Goal: Information Seeking & Learning: Learn about a topic

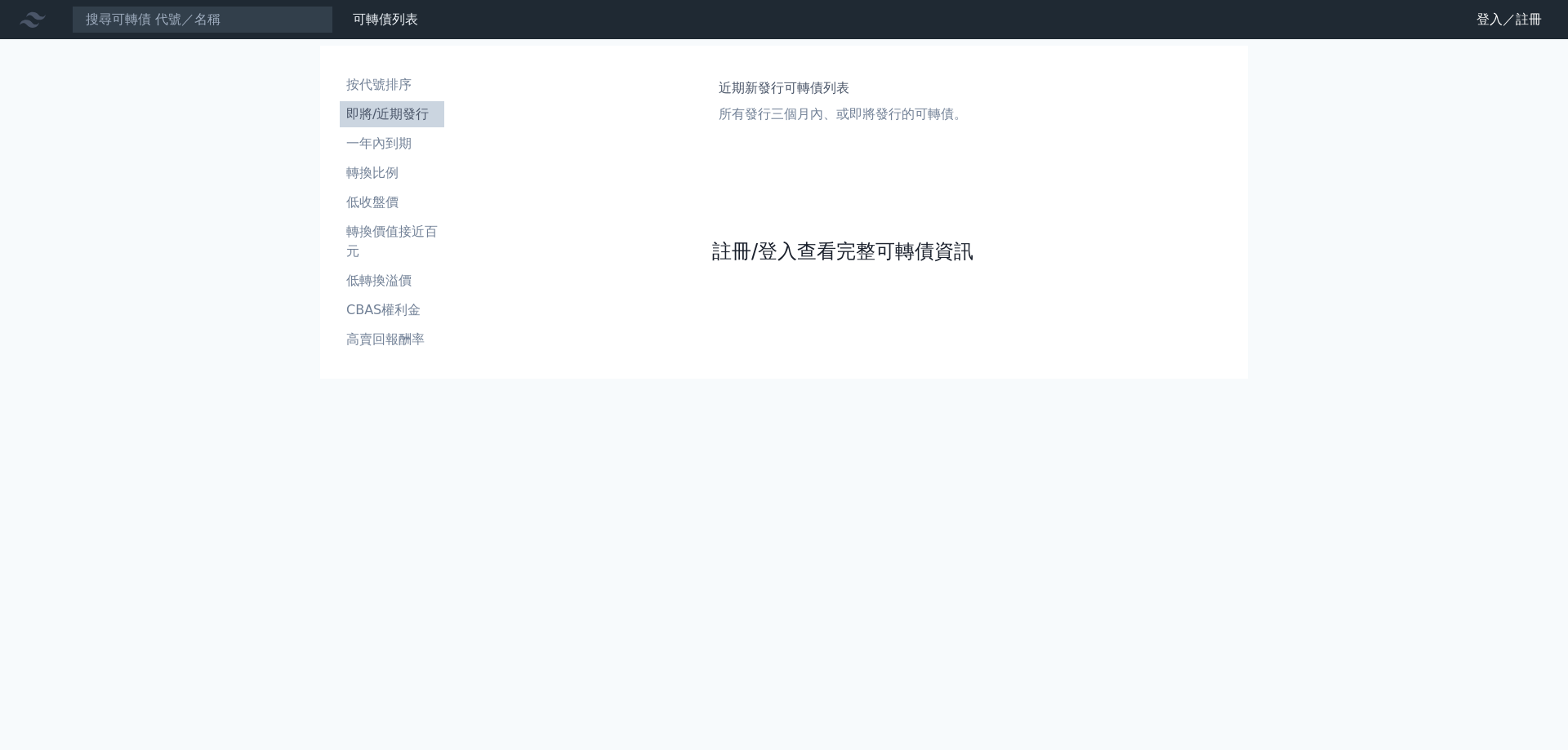
click at [845, 252] on link "註冊/登入查看完整可轉債資訊" at bounding box center [843, 251] width 261 height 26
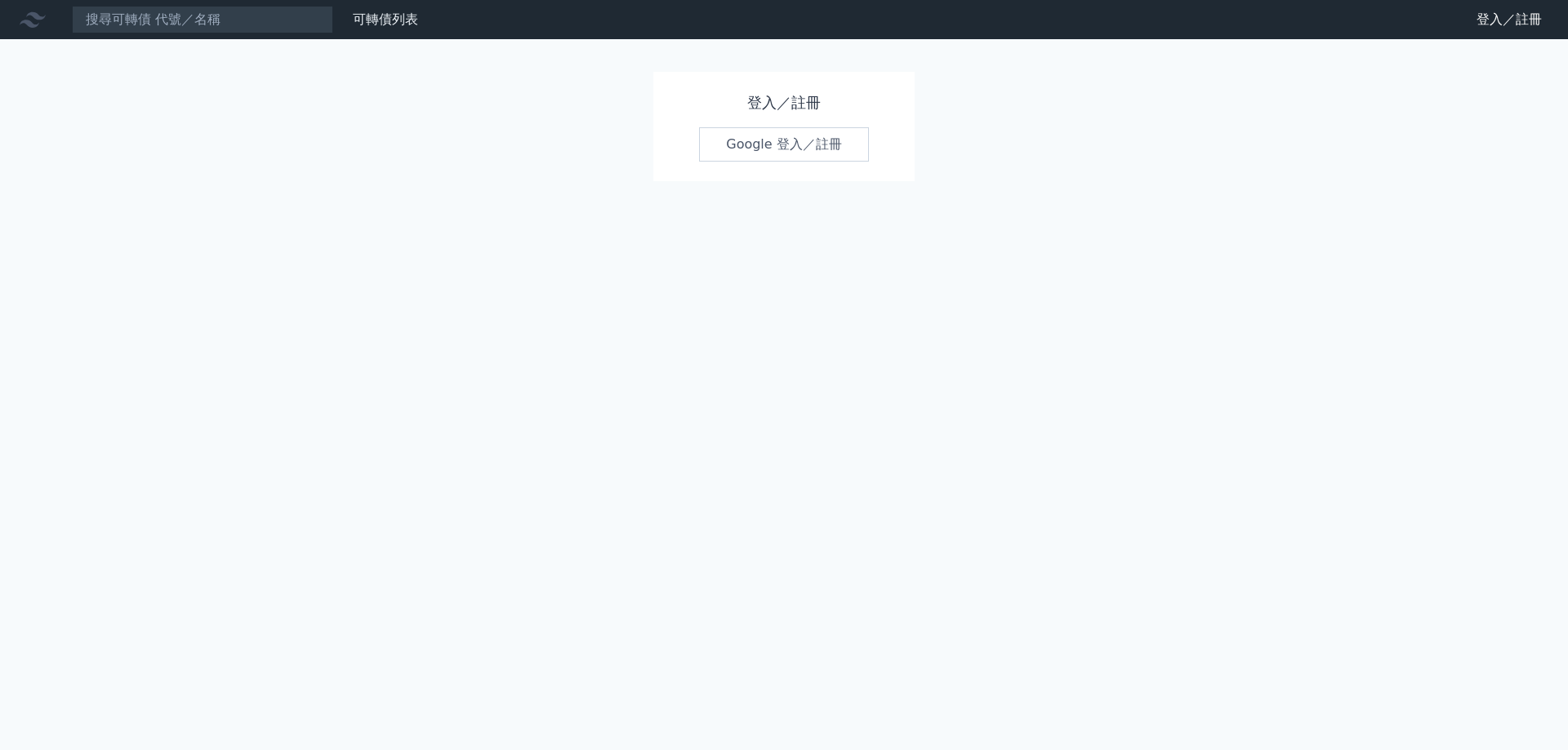
click at [797, 143] on link "Google 登入／註冊" at bounding box center [784, 145] width 170 height 34
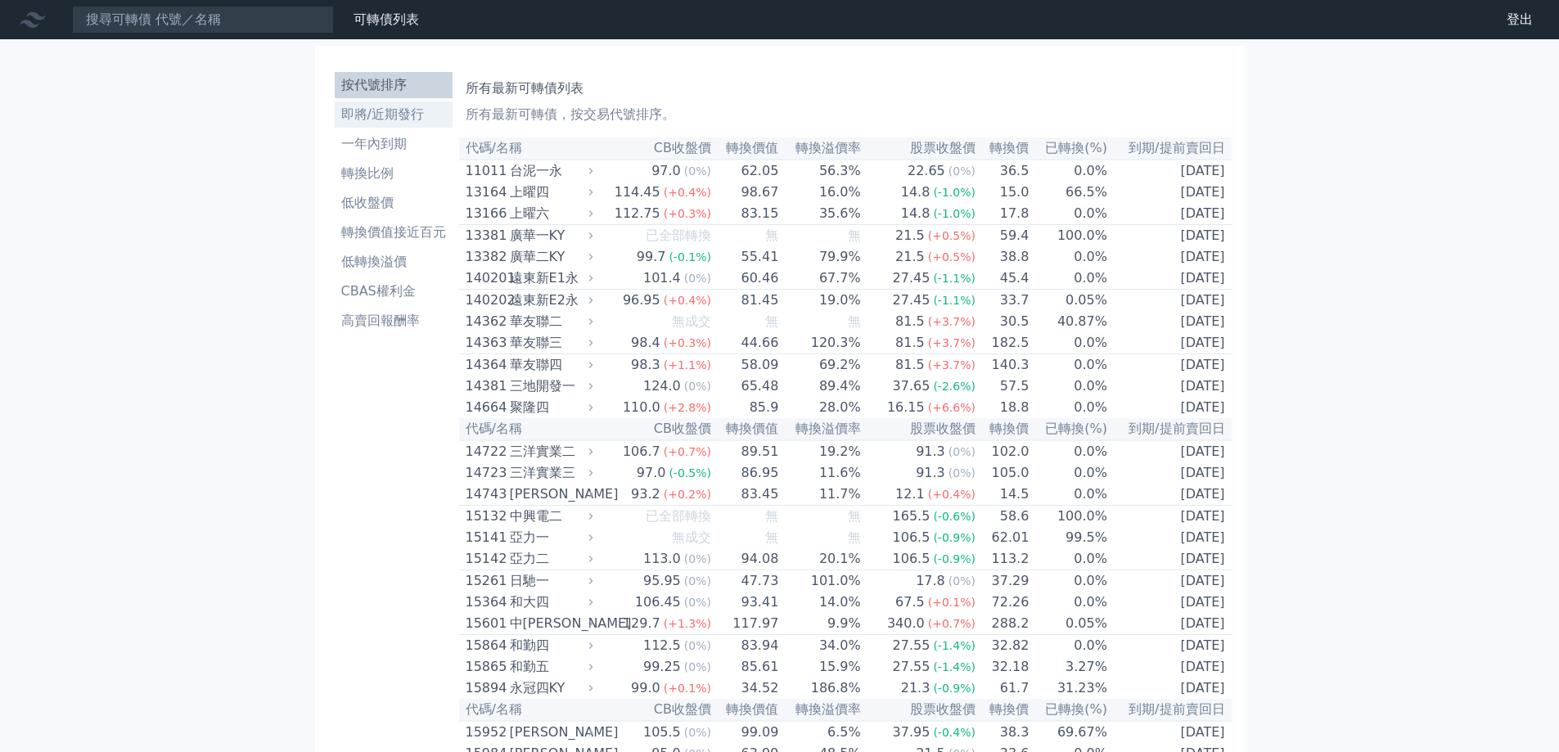
click at [414, 122] on li "即將/近期發行" at bounding box center [394, 115] width 118 height 20
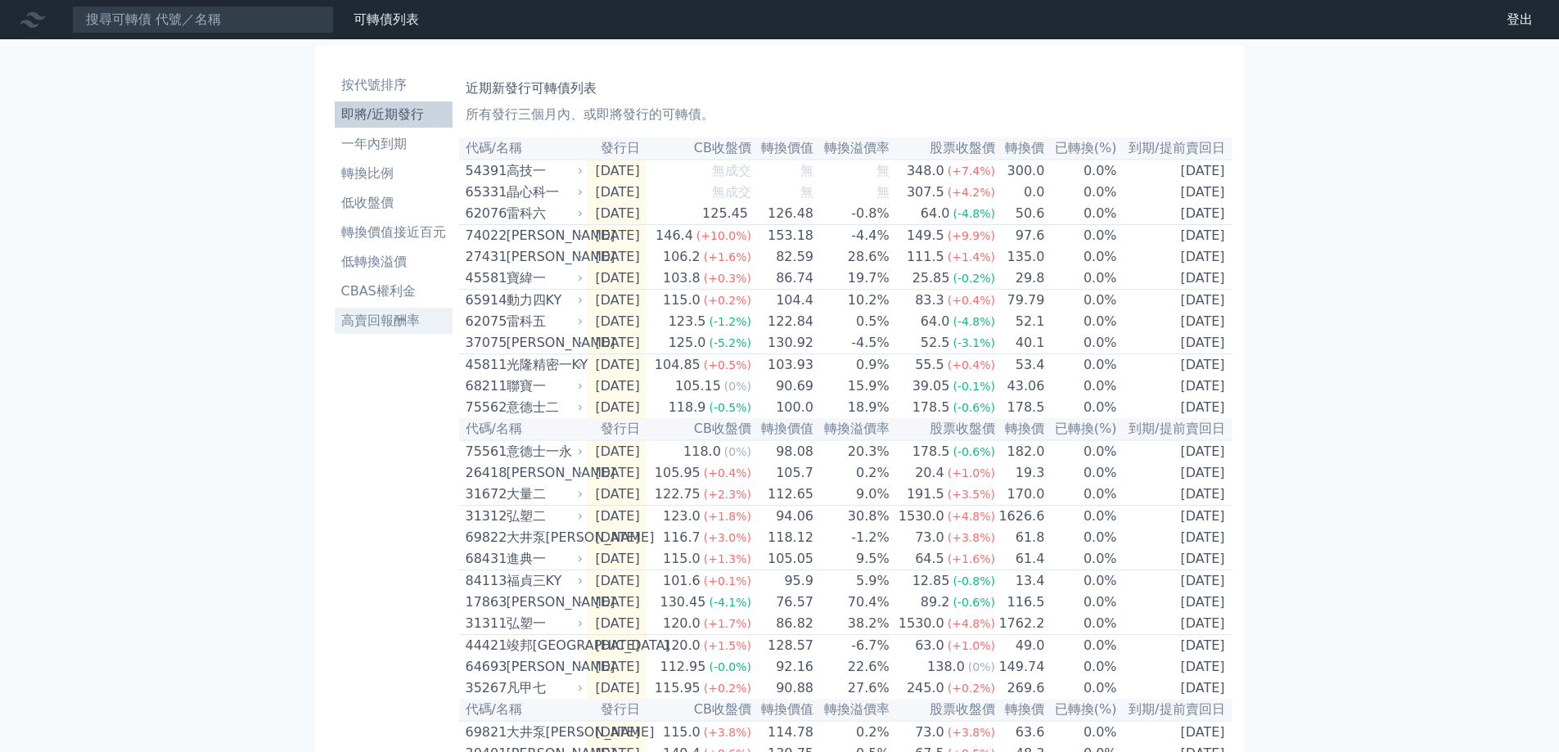
click at [413, 320] on li "高賣回報酬率" at bounding box center [394, 321] width 118 height 20
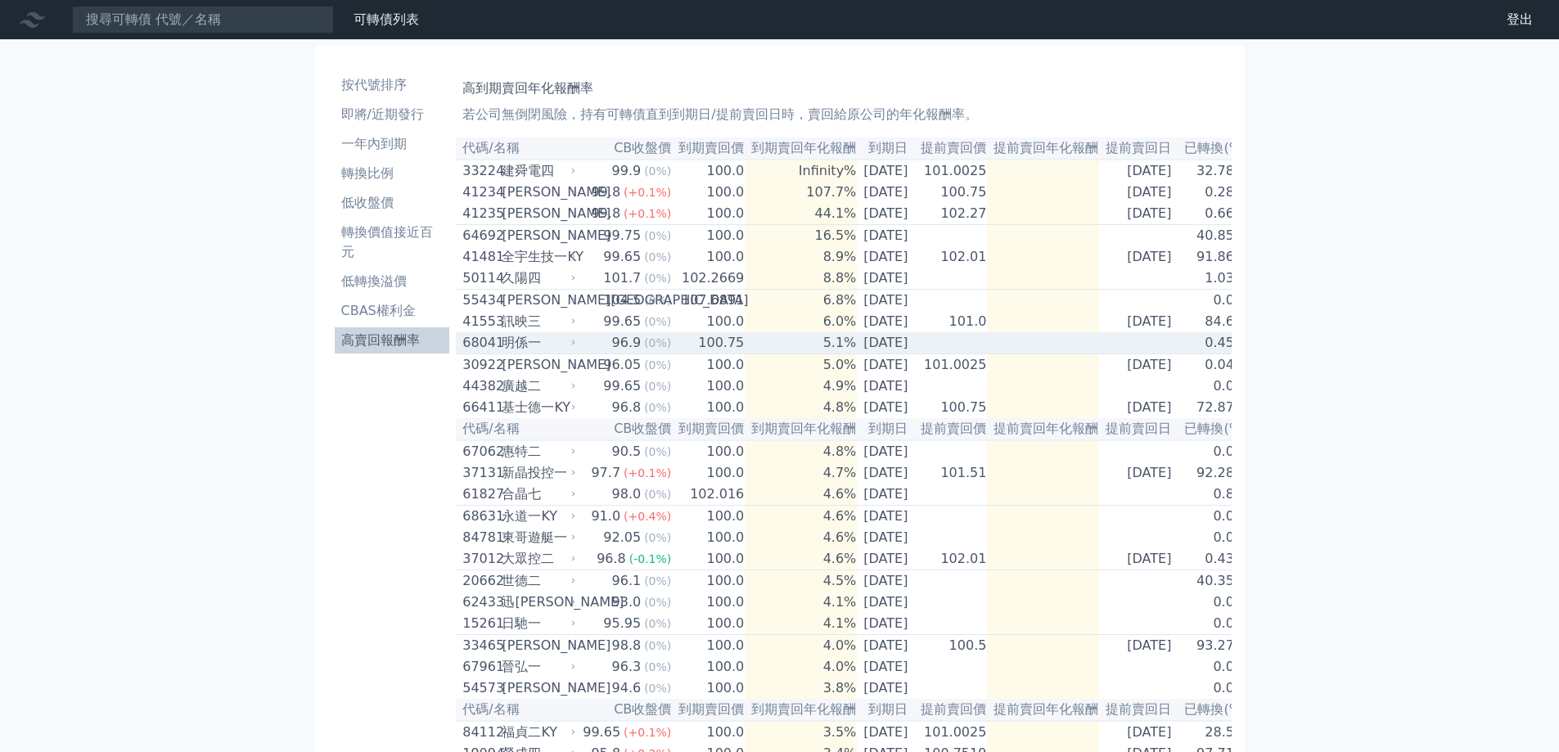
click at [566, 353] on div "明係一" at bounding box center [537, 343] width 70 height 20
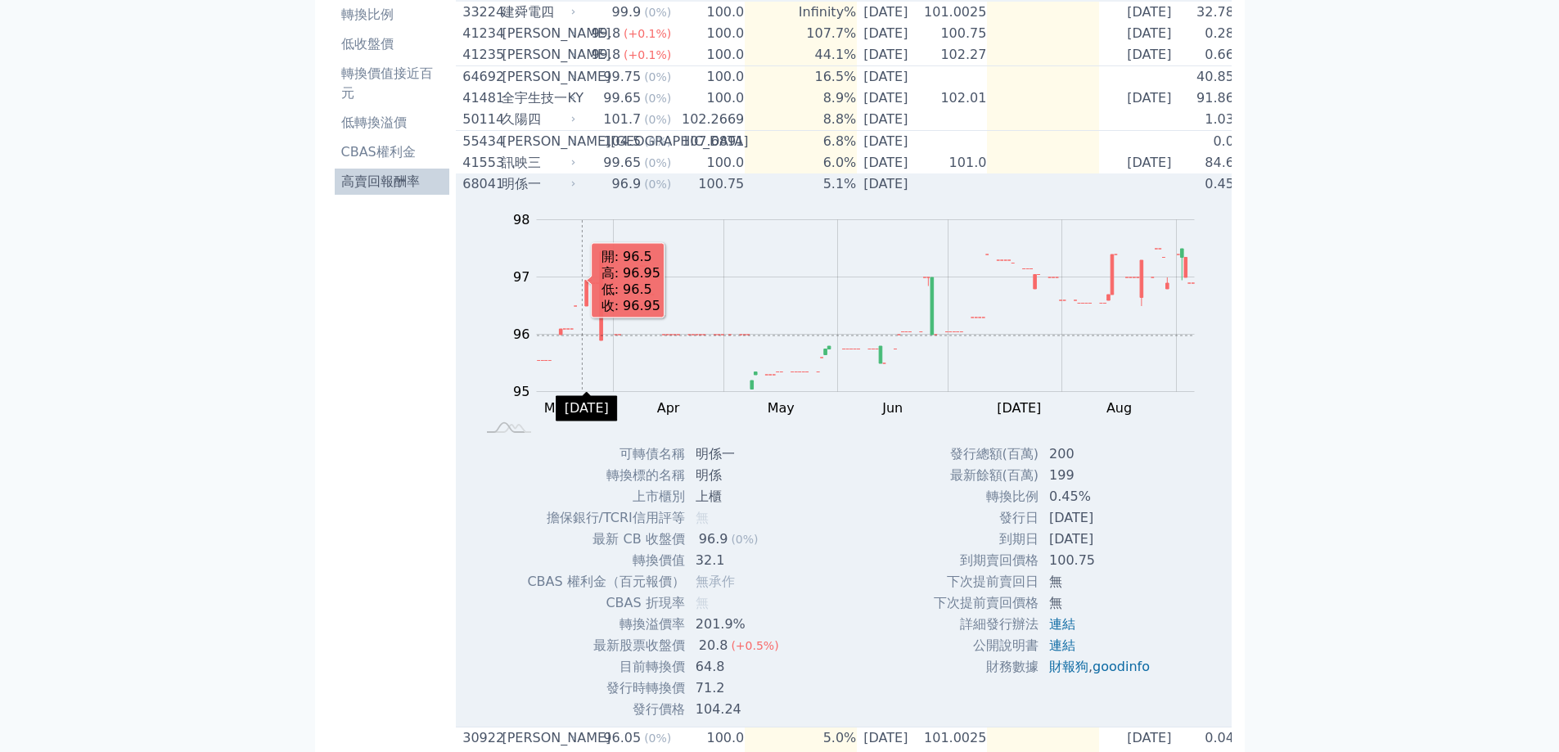
scroll to position [164, 0]
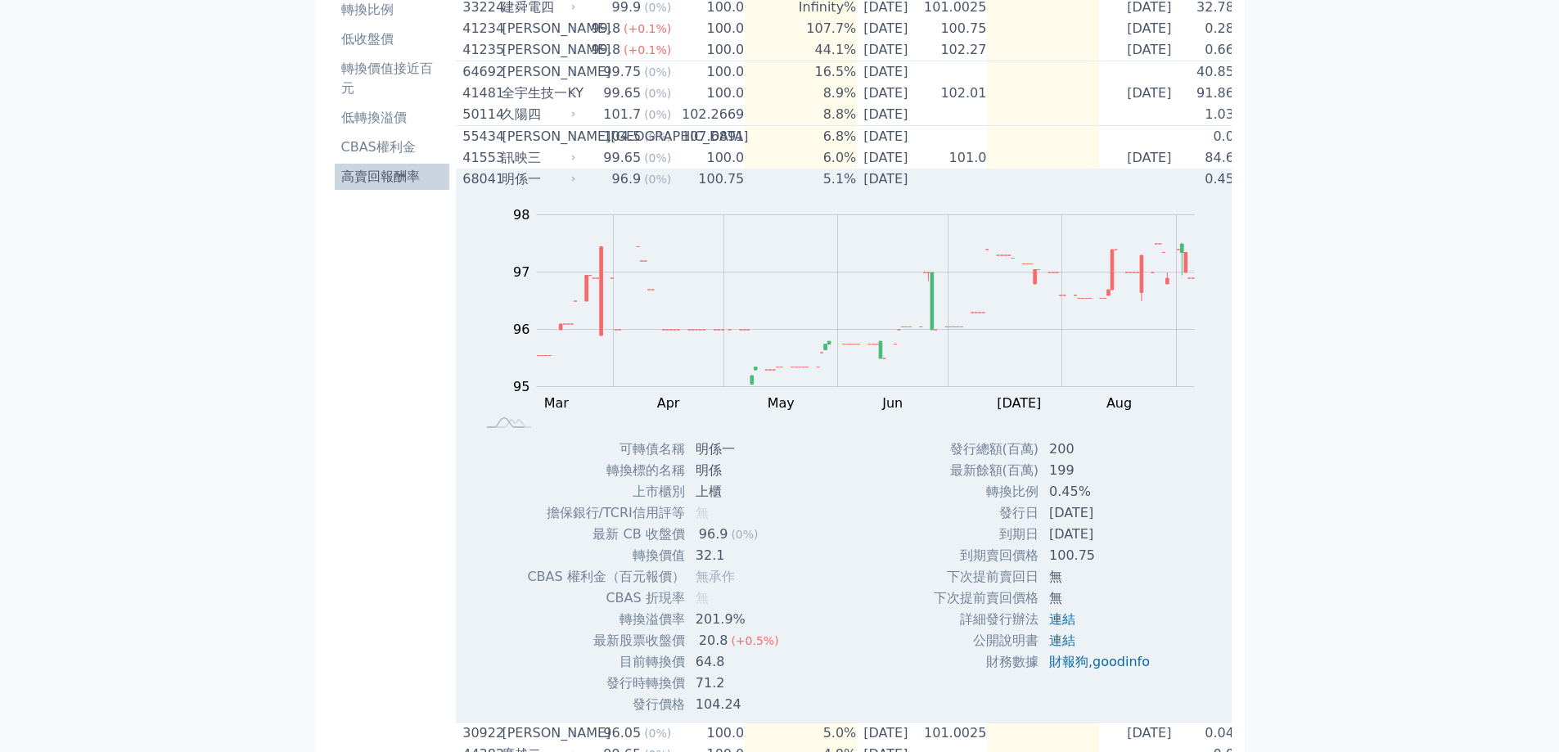
click at [576, 184] on icon at bounding box center [574, 179] width 10 height 10
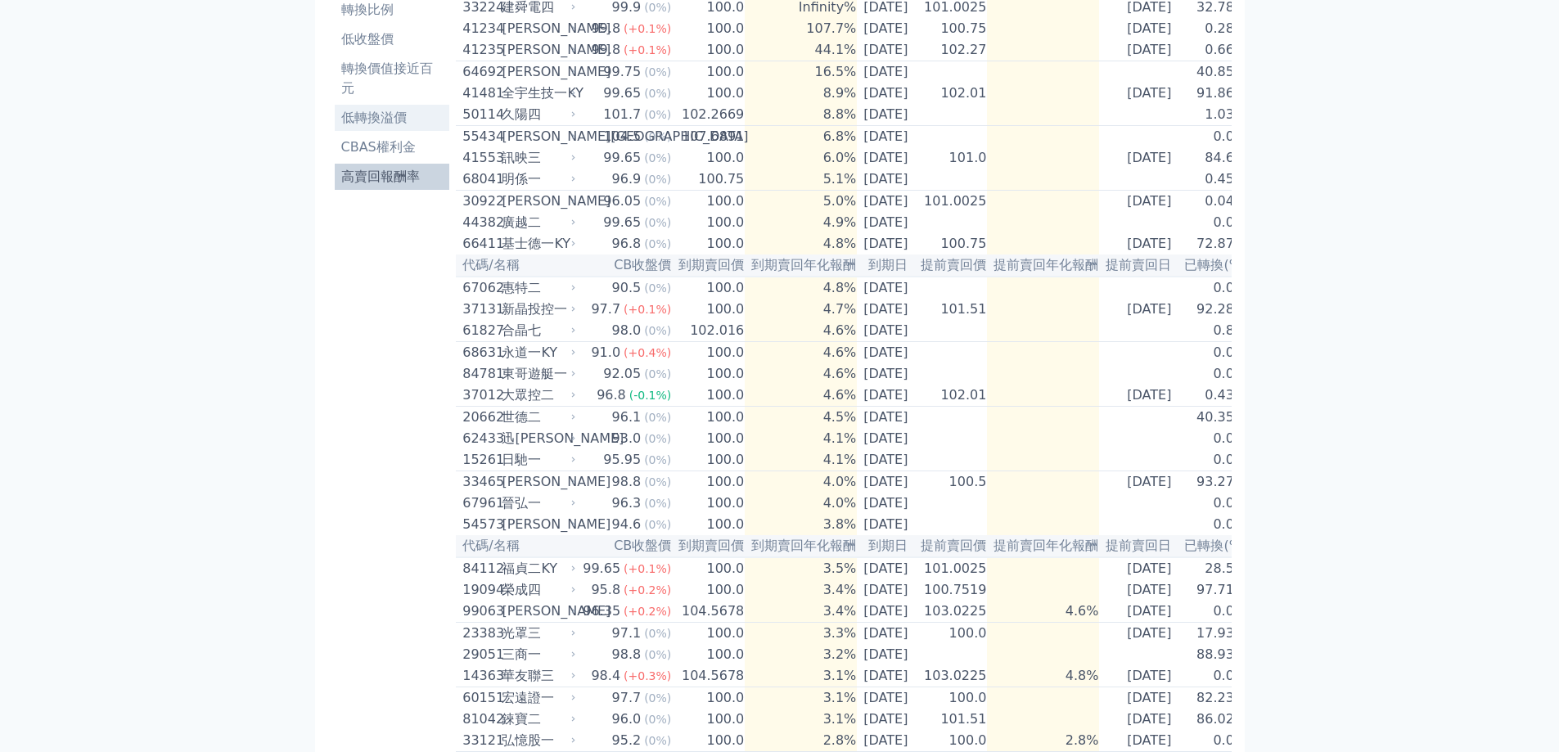
click at [422, 116] on li "低轉換溢價" at bounding box center [392, 118] width 115 height 20
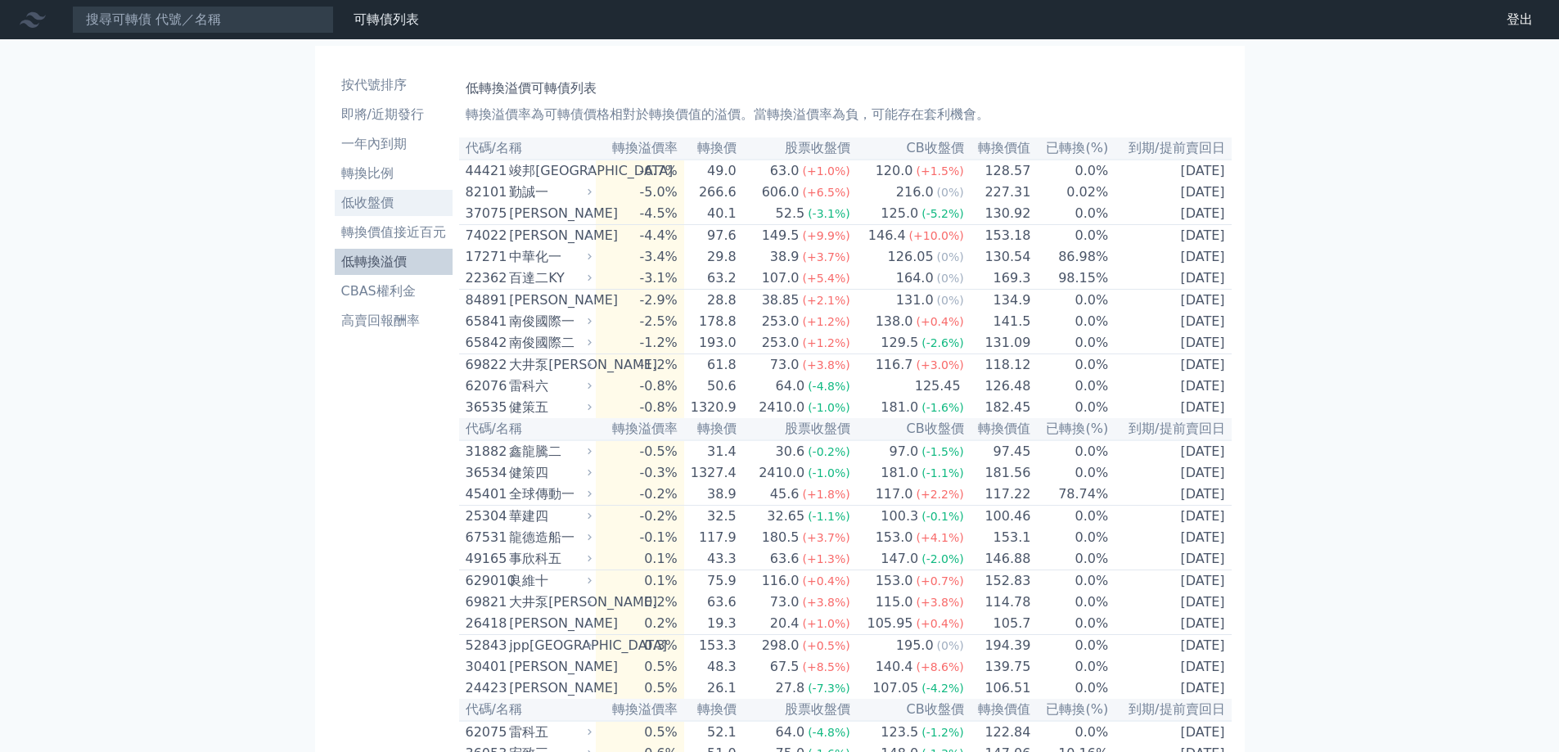
click at [415, 200] on li "低收盤價" at bounding box center [394, 203] width 118 height 20
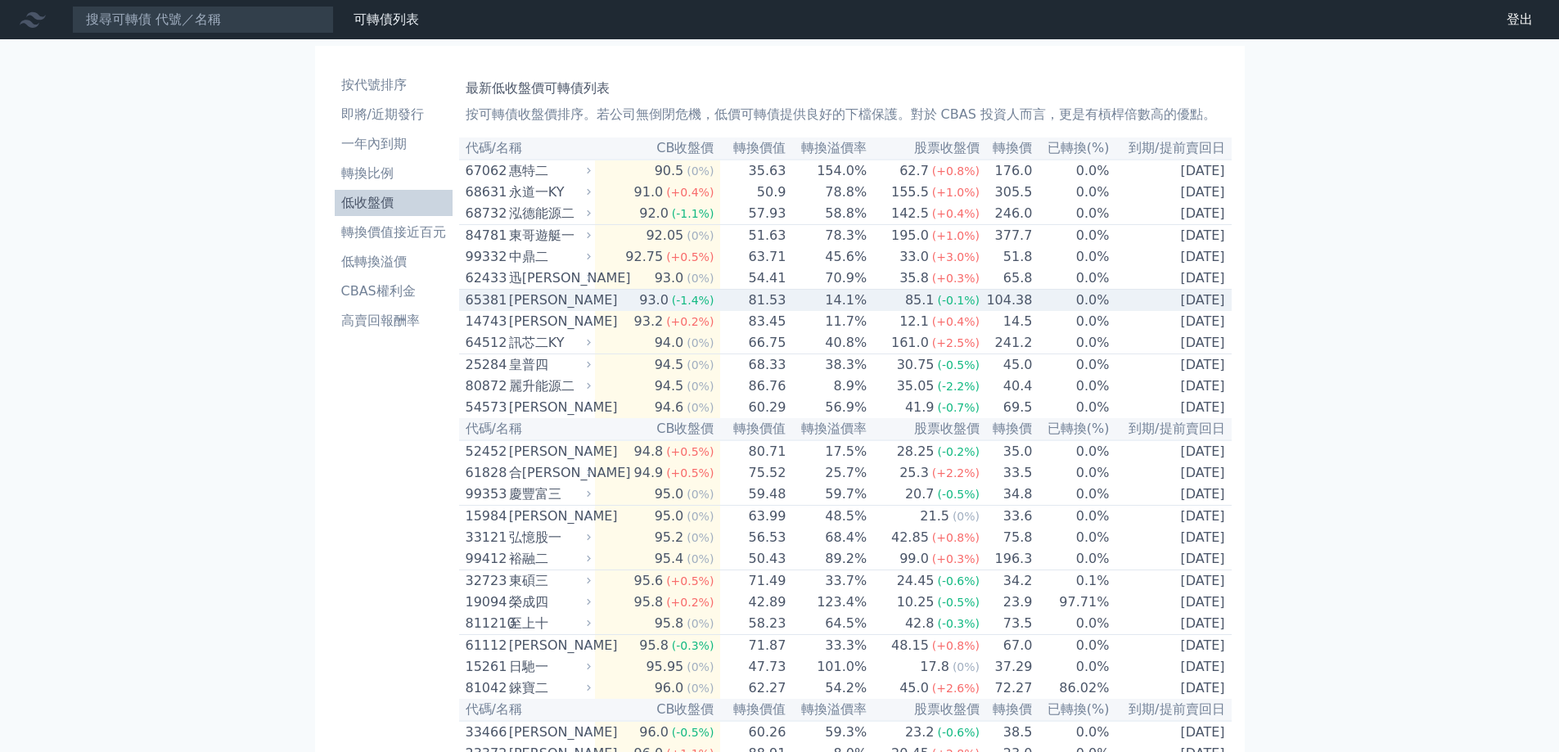
click at [589, 305] on icon at bounding box center [589, 300] width 11 height 11
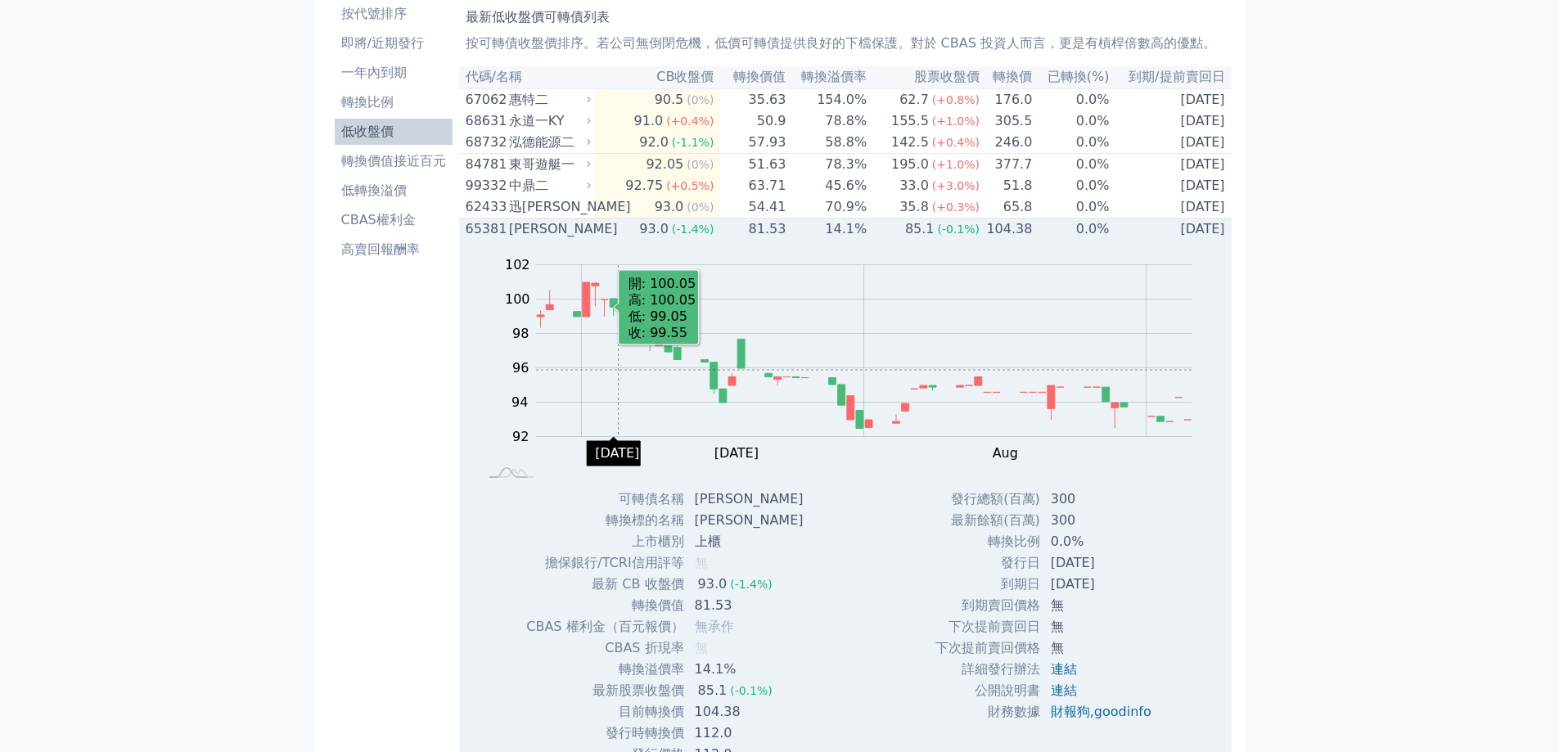
scroll to position [164, 0]
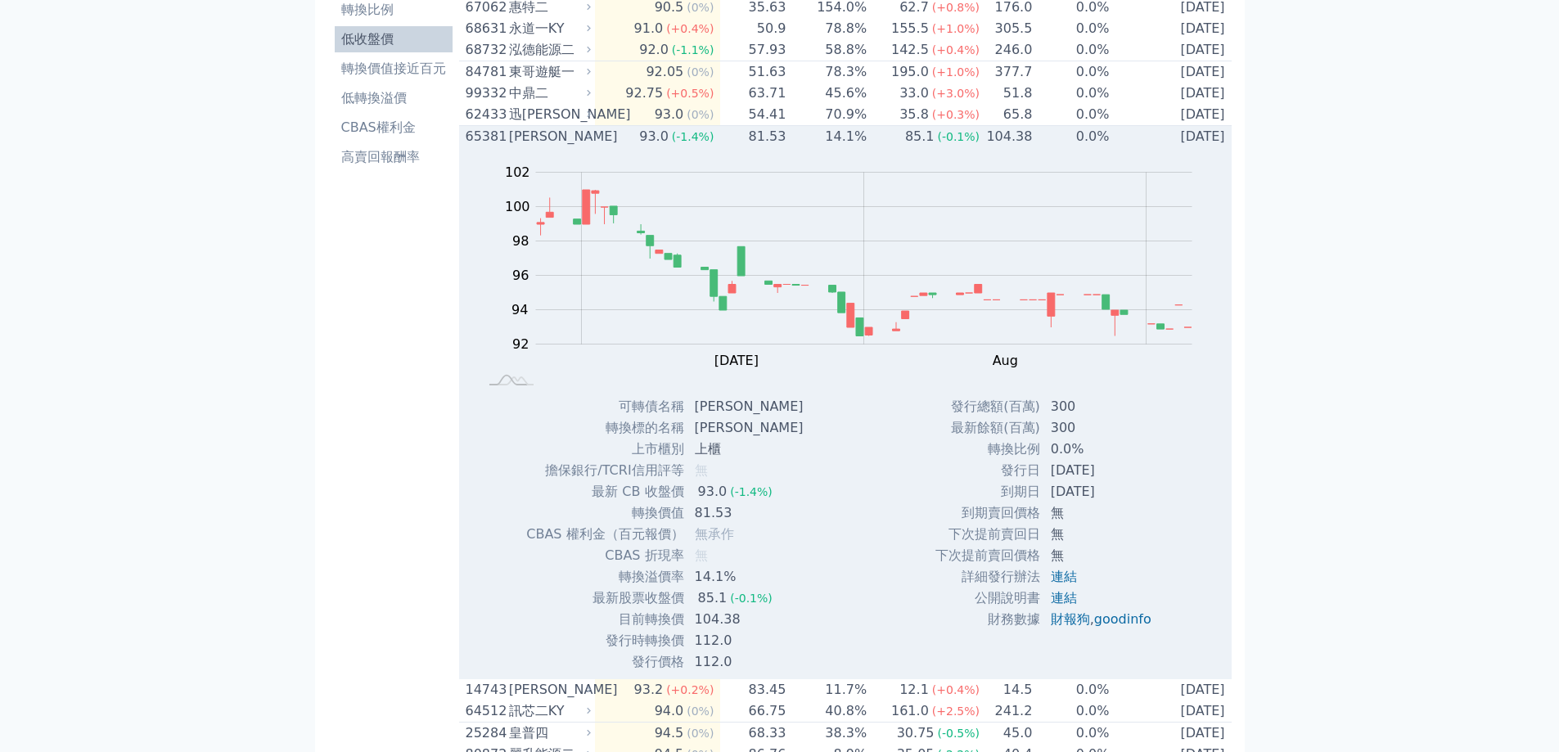
click at [589, 142] on icon at bounding box center [589, 136] width 11 height 11
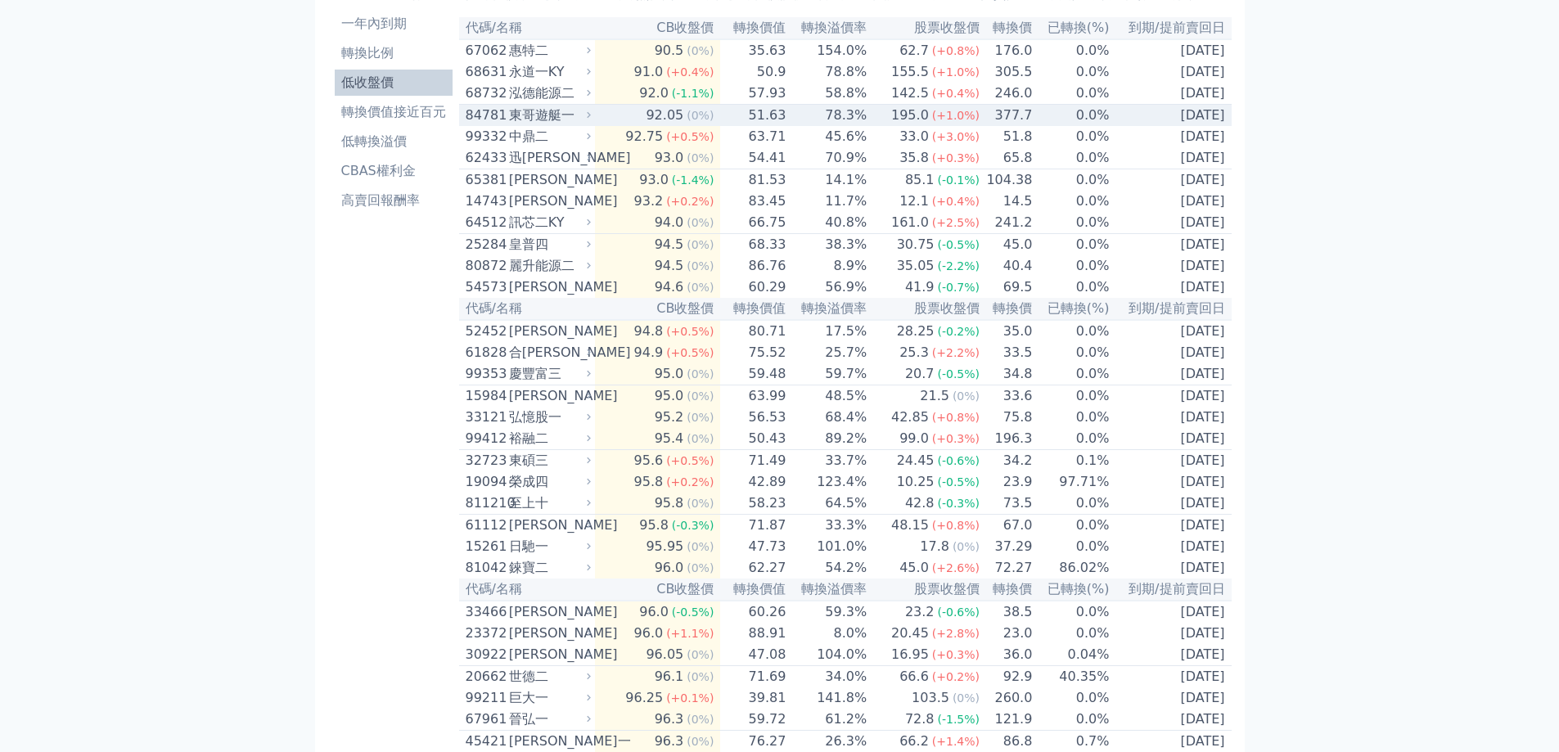
scroll to position [82, 0]
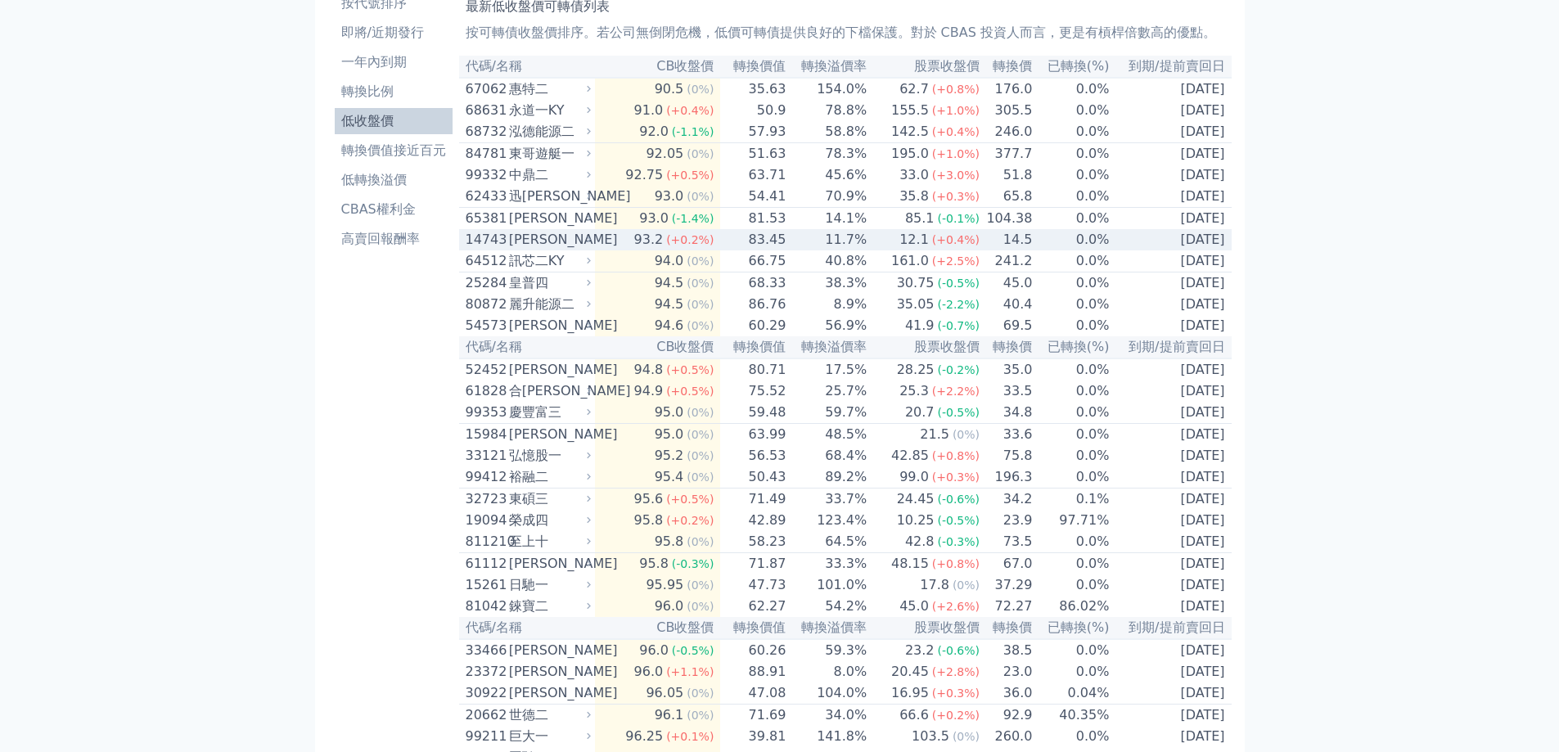
click at [593, 245] on icon at bounding box center [589, 239] width 11 height 11
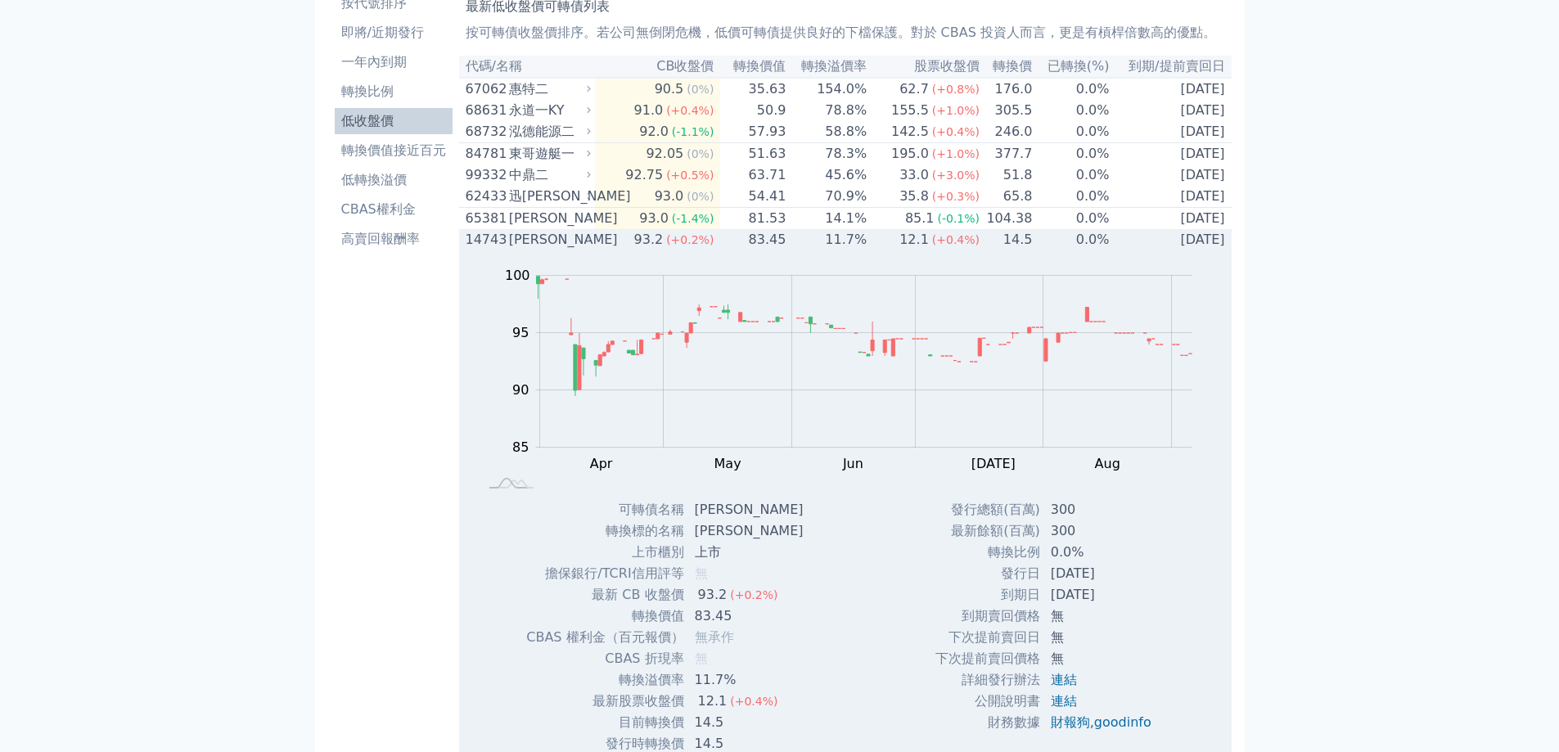
click at [594, 245] on icon at bounding box center [589, 239] width 11 height 11
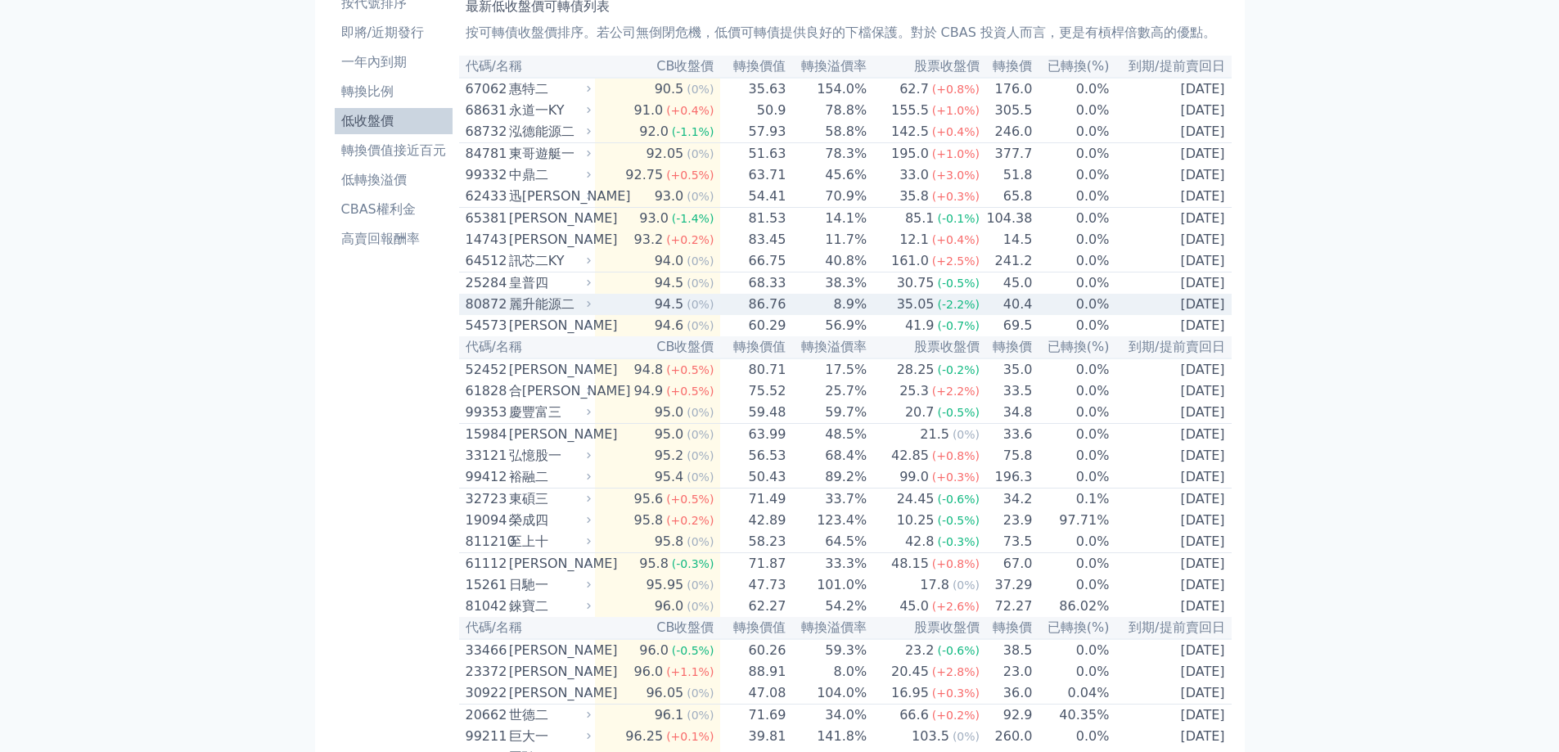
click at [594, 309] on icon at bounding box center [589, 304] width 11 height 11
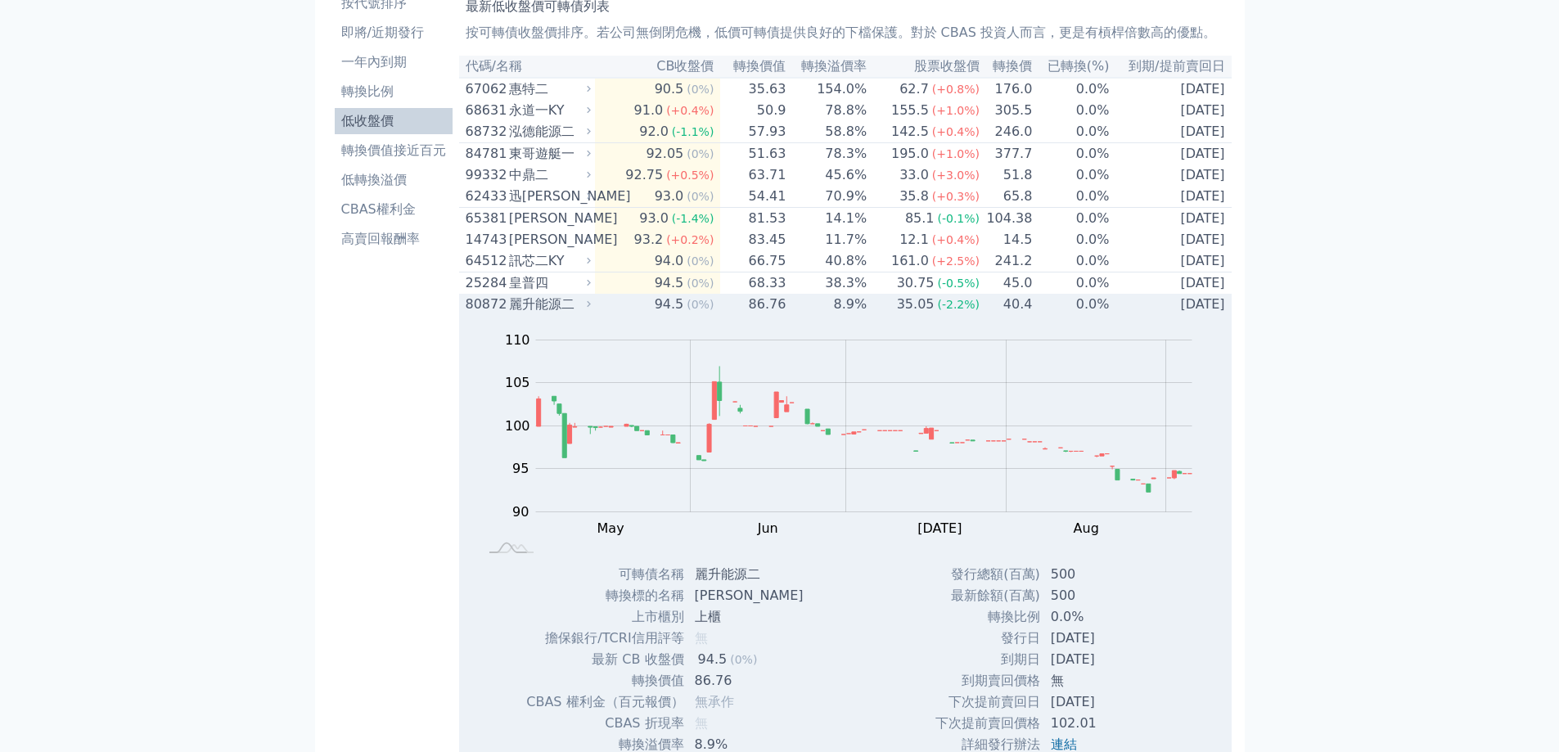
click at [594, 309] on icon at bounding box center [589, 304] width 11 height 11
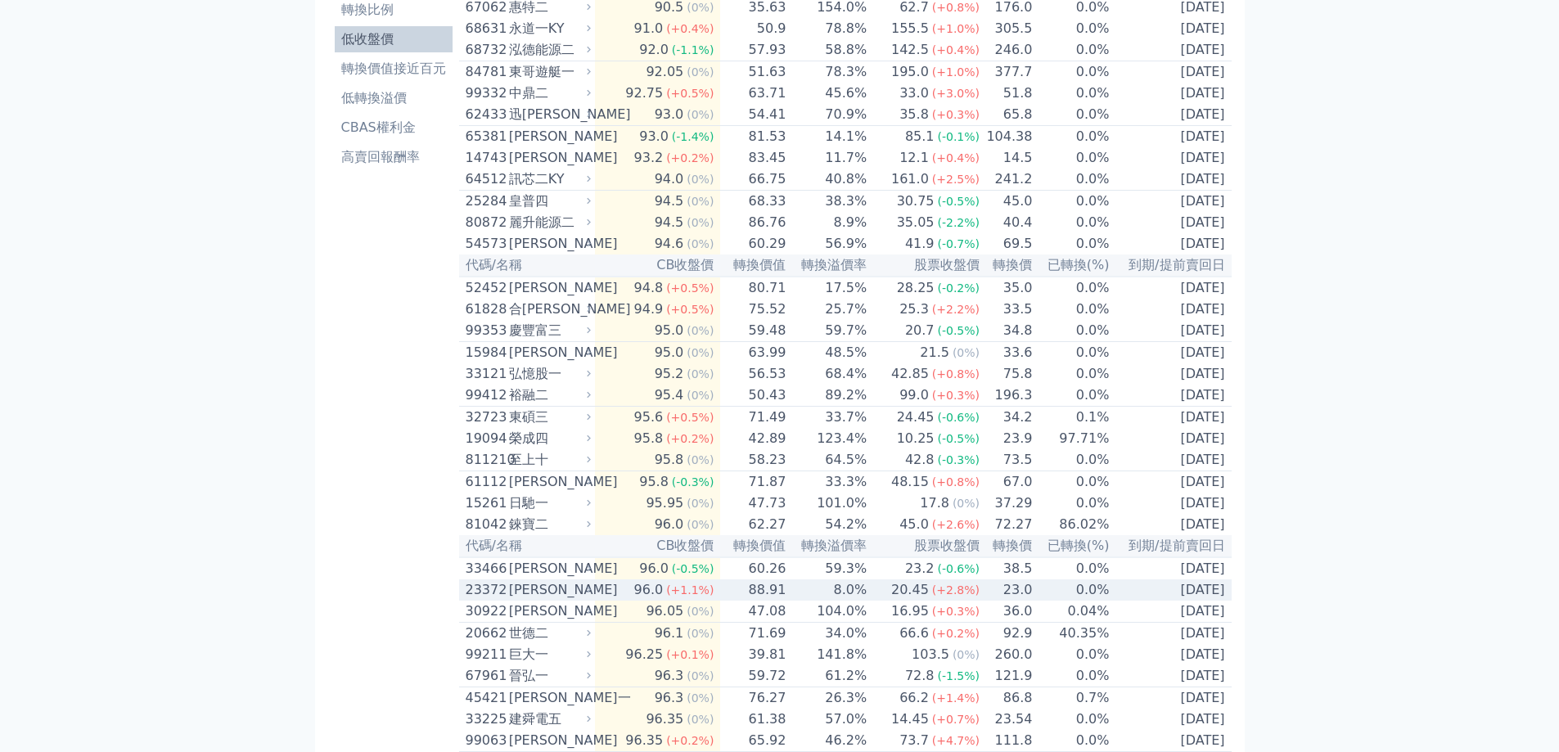
click at [604, 601] on td "96.0 (+1.1%)" at bounding box center [657, 590] width 125 height 21
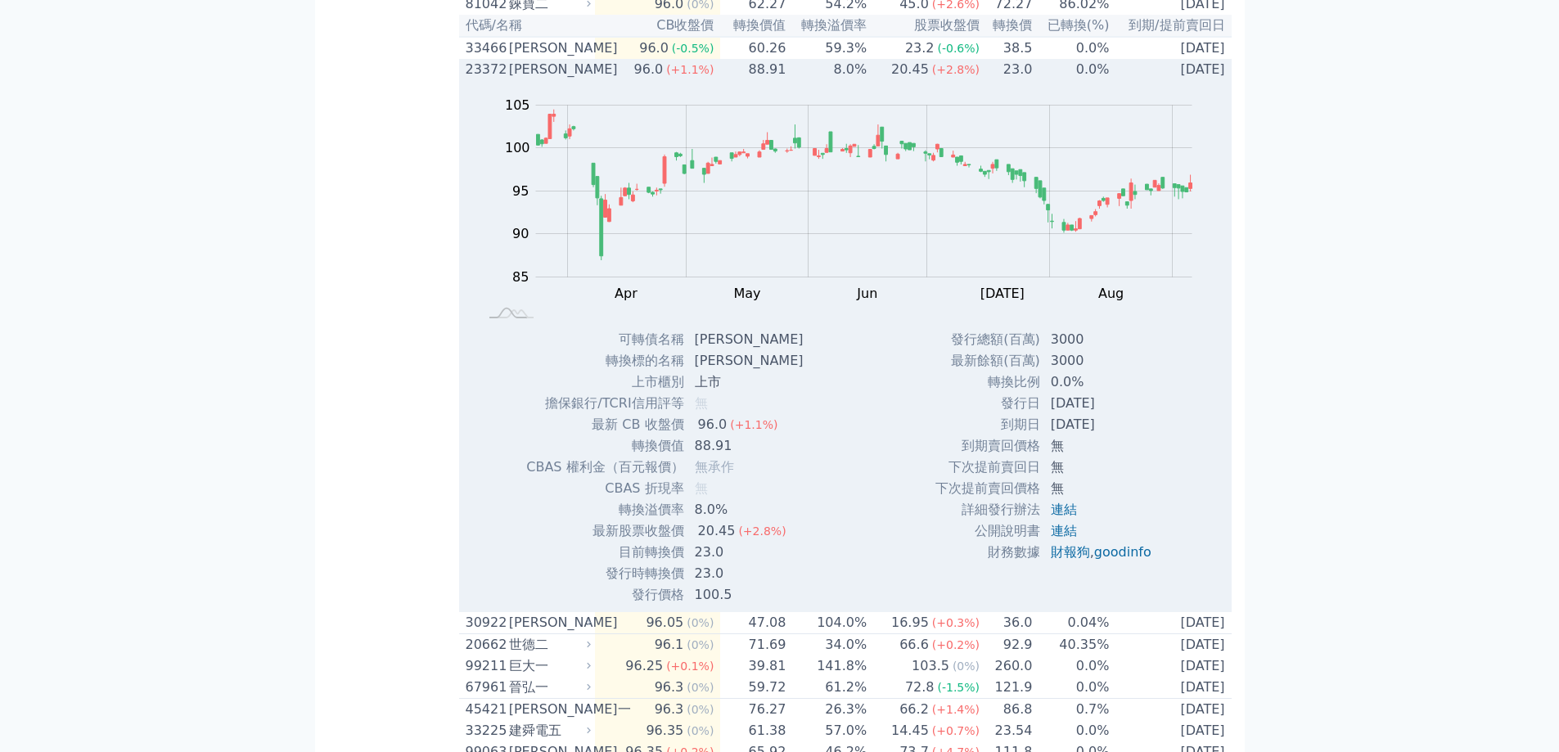
scroll to position [655, 0]
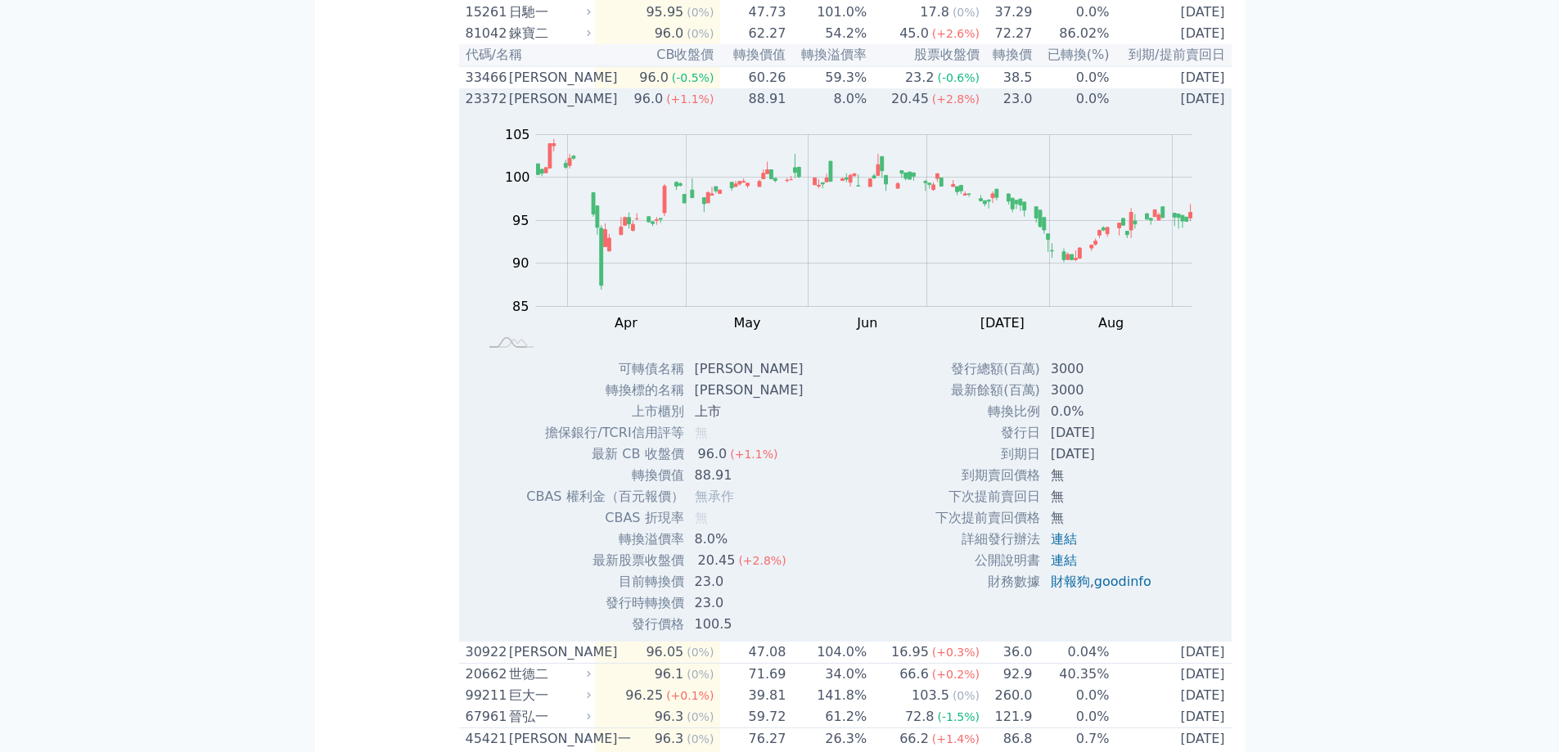
click at [593, 104] on icon at bounding box center [589, 98] width 11 height 11
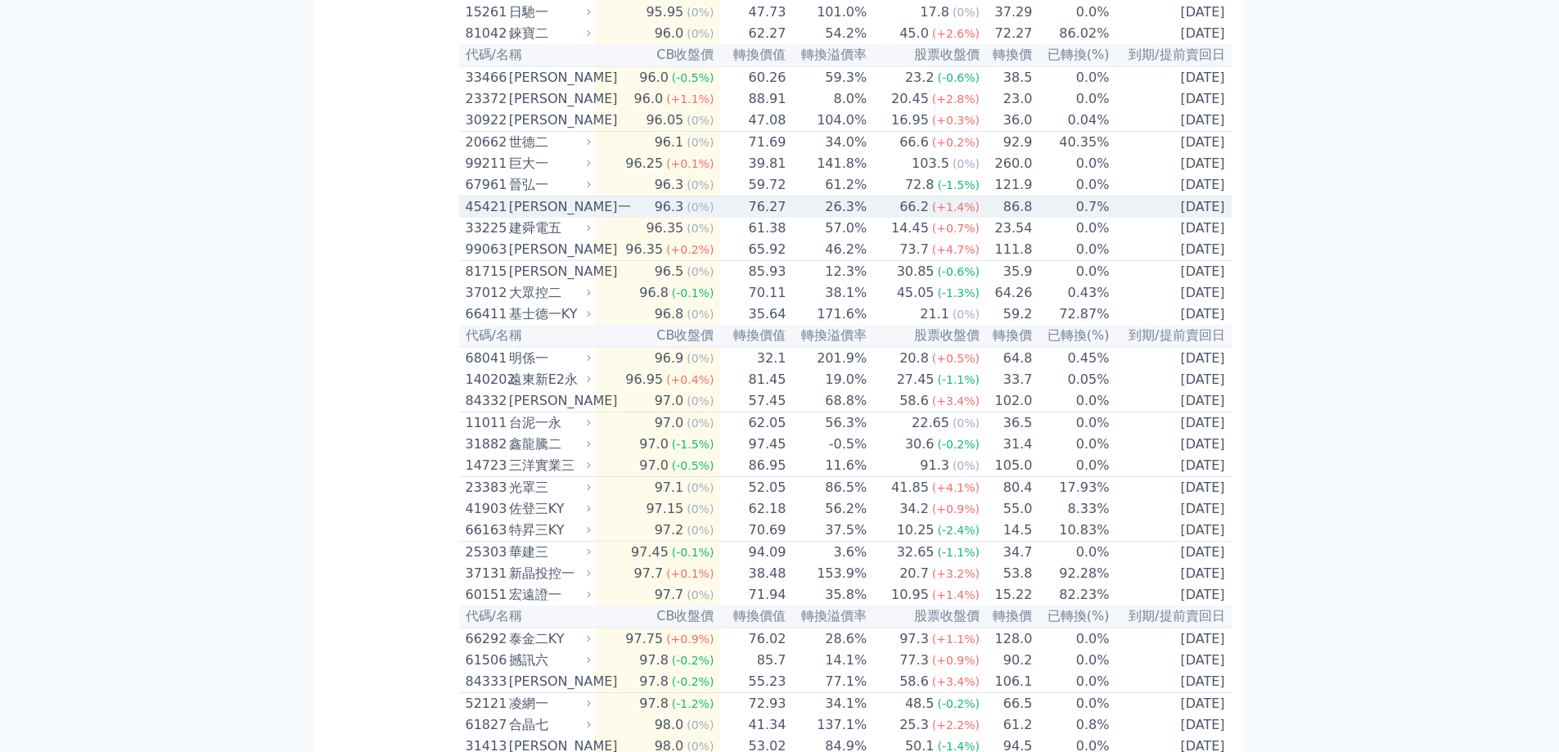
click at [587, 217] on div "[PERSON_NAME]一" at bounding box center [548, 207] width 79 height 20
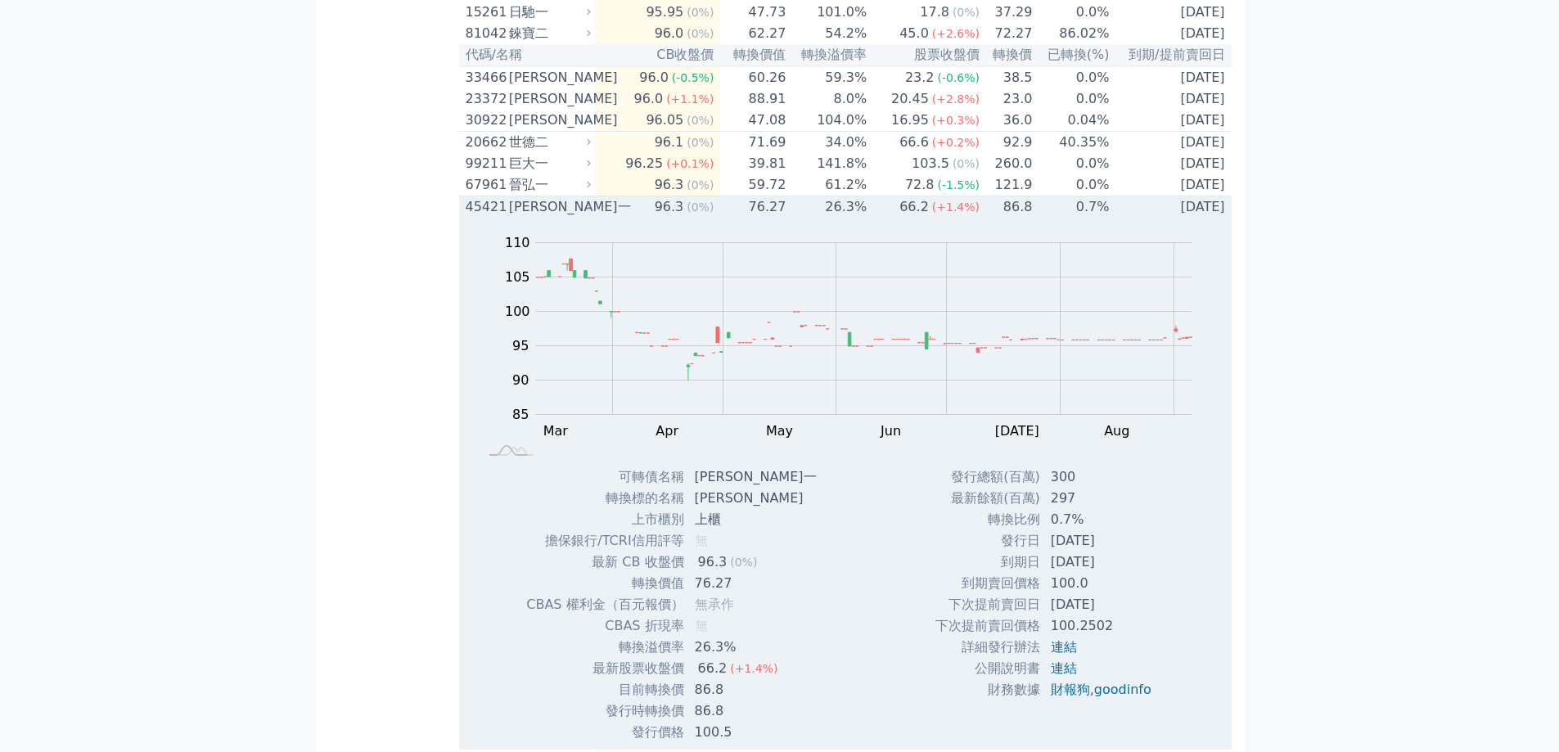
click at [586, 217] on div "[PERSON_NAME]一" at bounding box center [548, 207] width 79 height 20
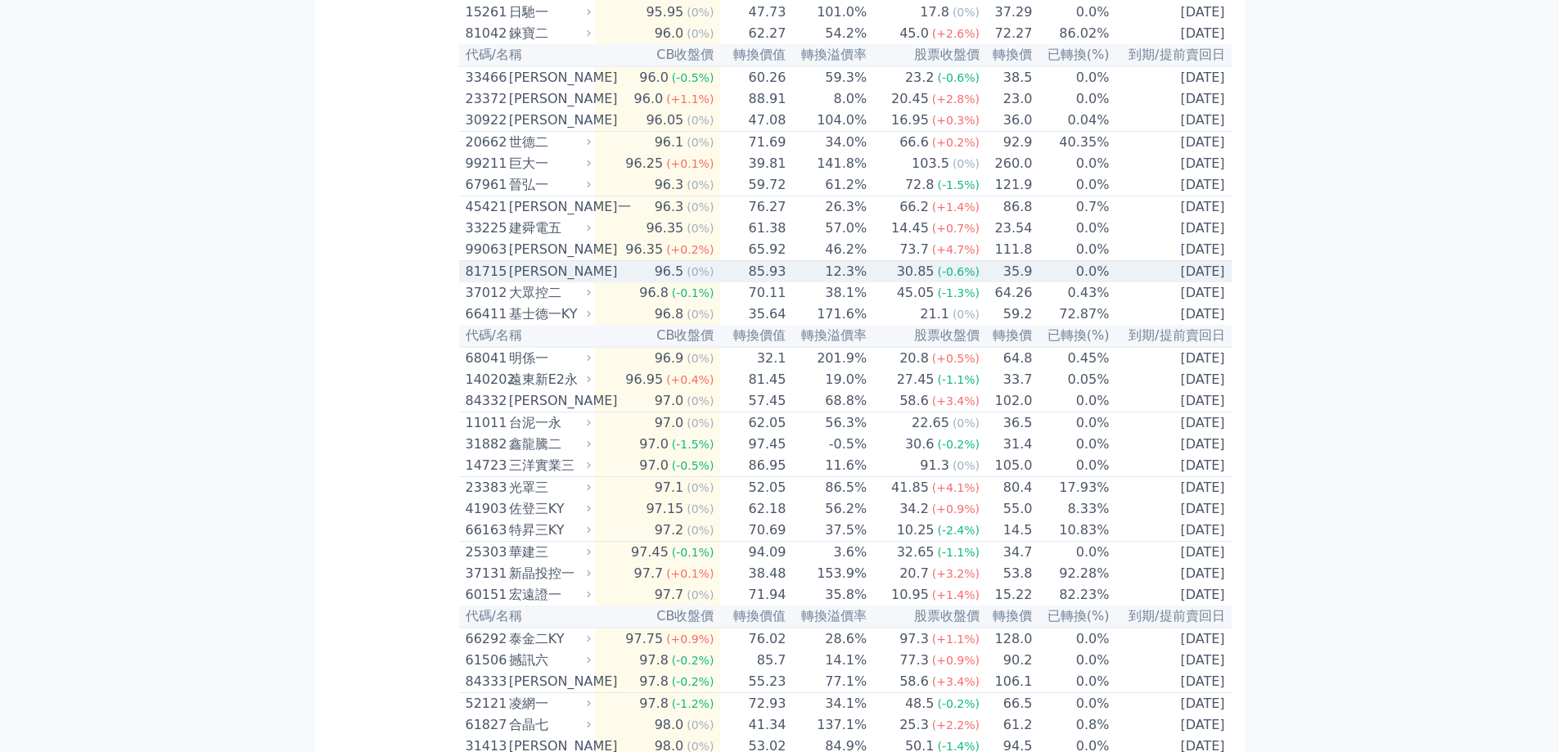
click at [605, 283] on td "96.5 (0%)" at bounding box center [657, 272] width 125 height 22
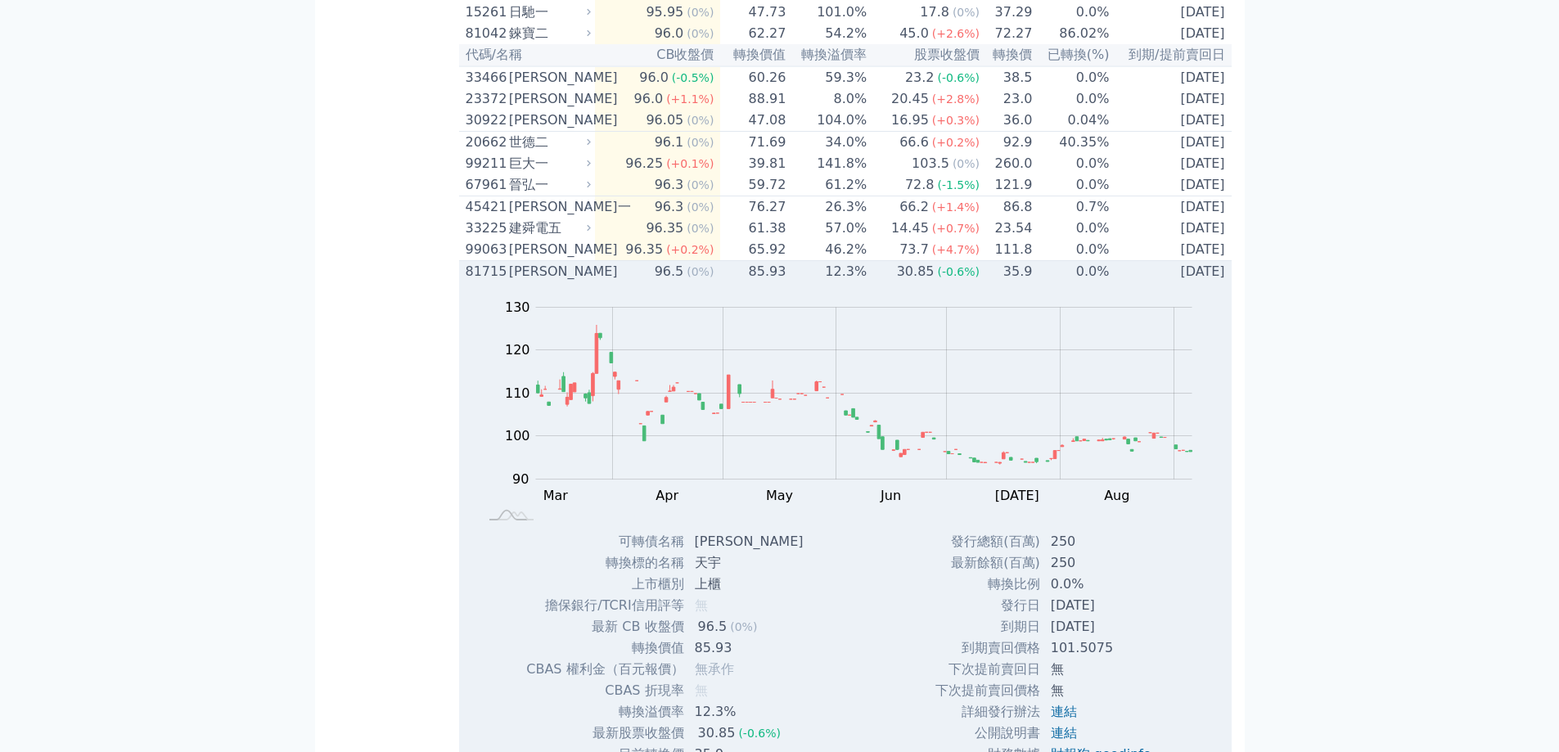
click at [604, 283] on td "96.5 (0%)" at bounding box center [657, 272] width 125 height 22
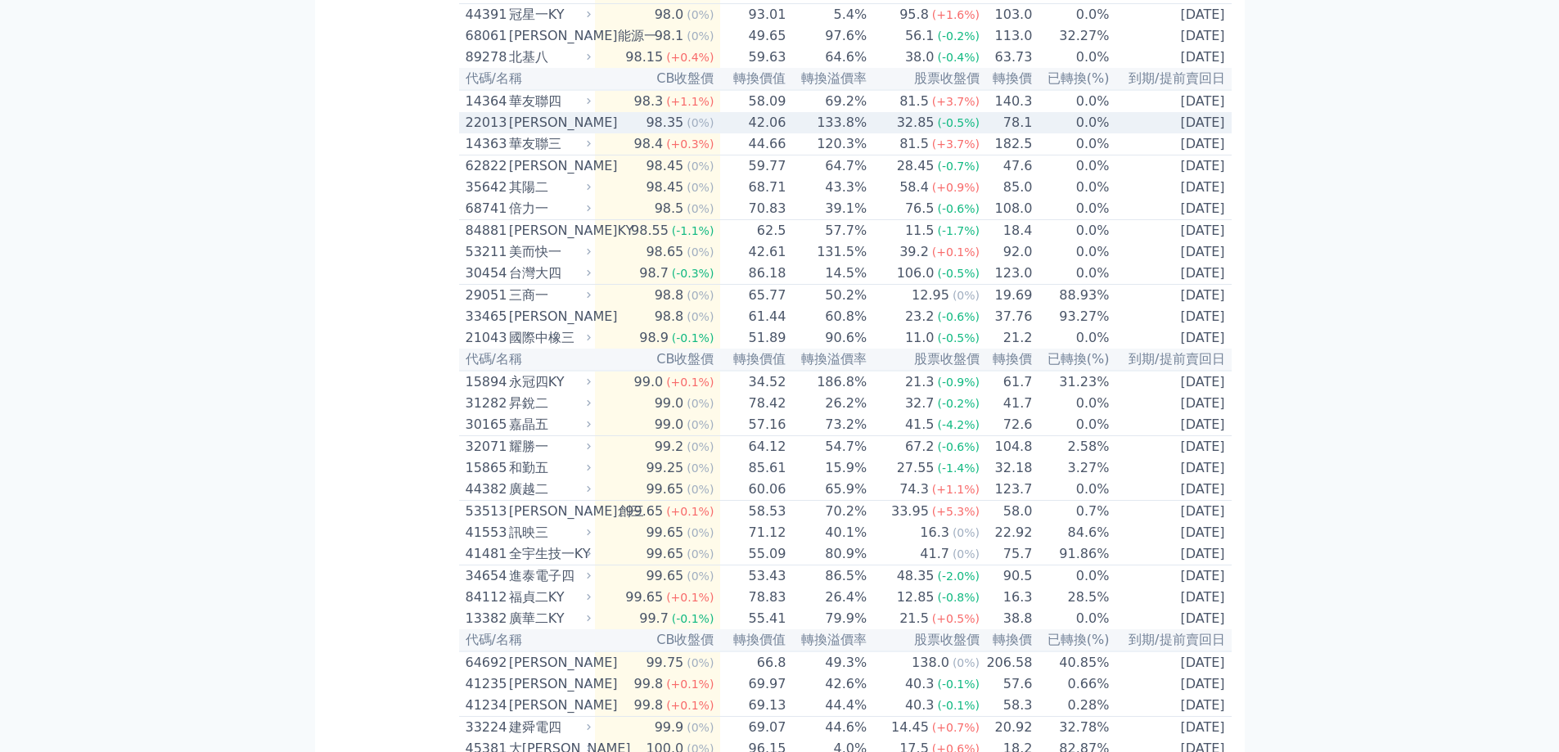
scroll to position [471, 0]
